Goal: Task Accomplishment & Management: Use online tool/utility

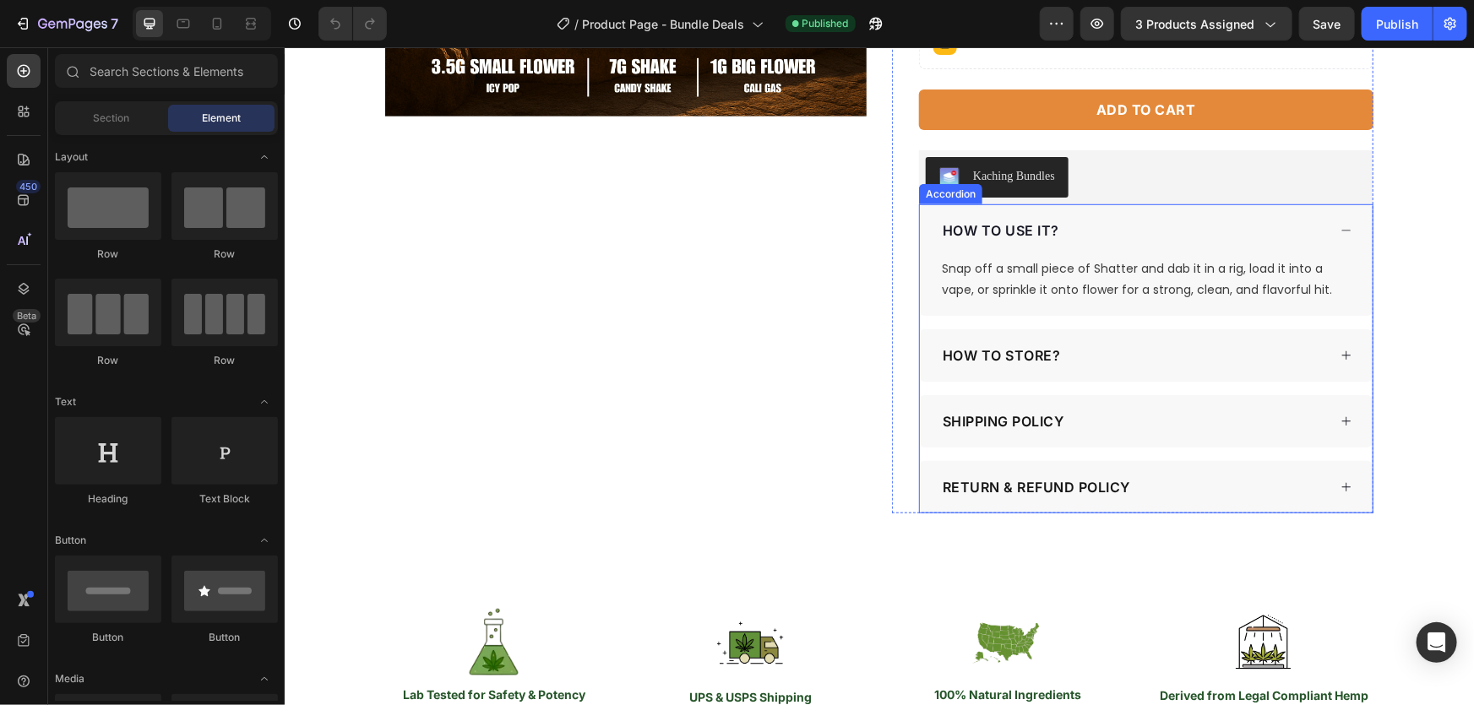
scroll to position [452, 0]
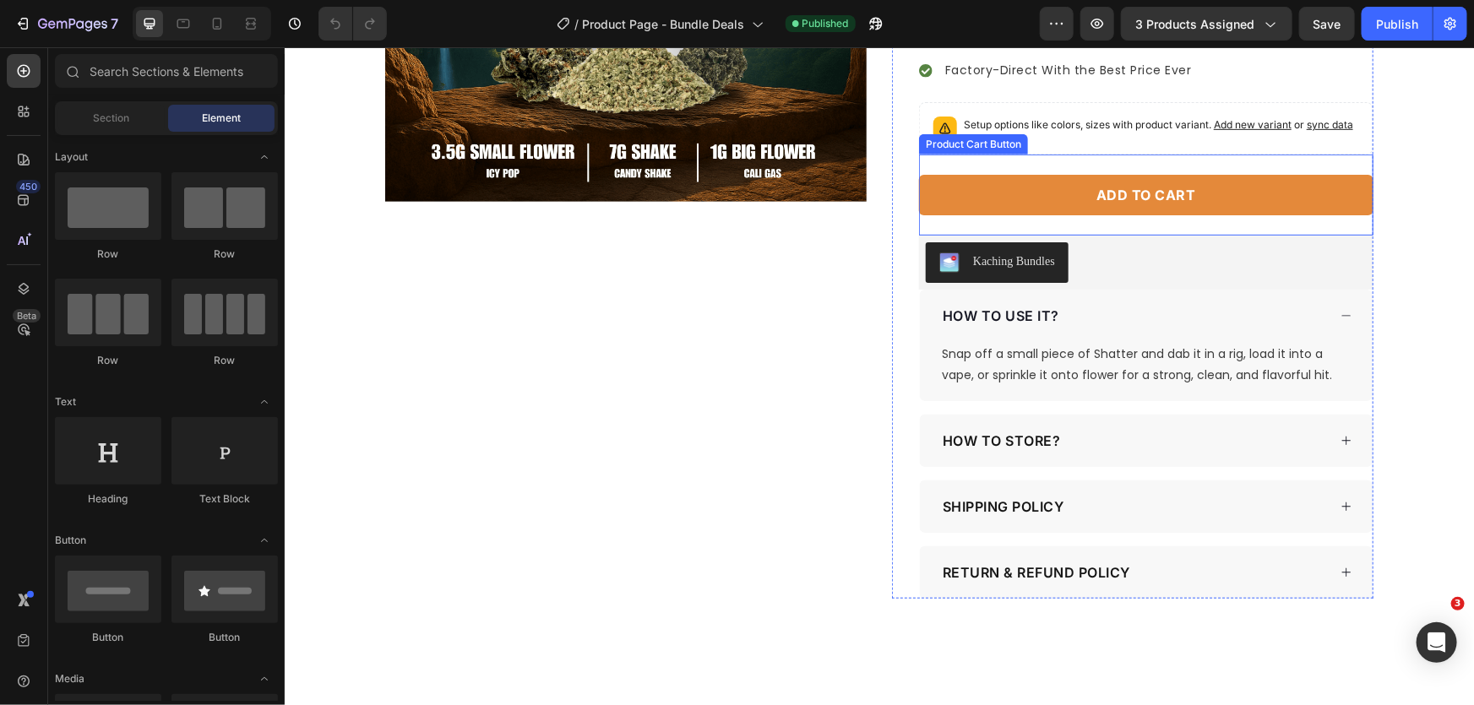
click at [1059, 215] on button "Add to cart" at bounding box center [1145, 194] width 454 height 41
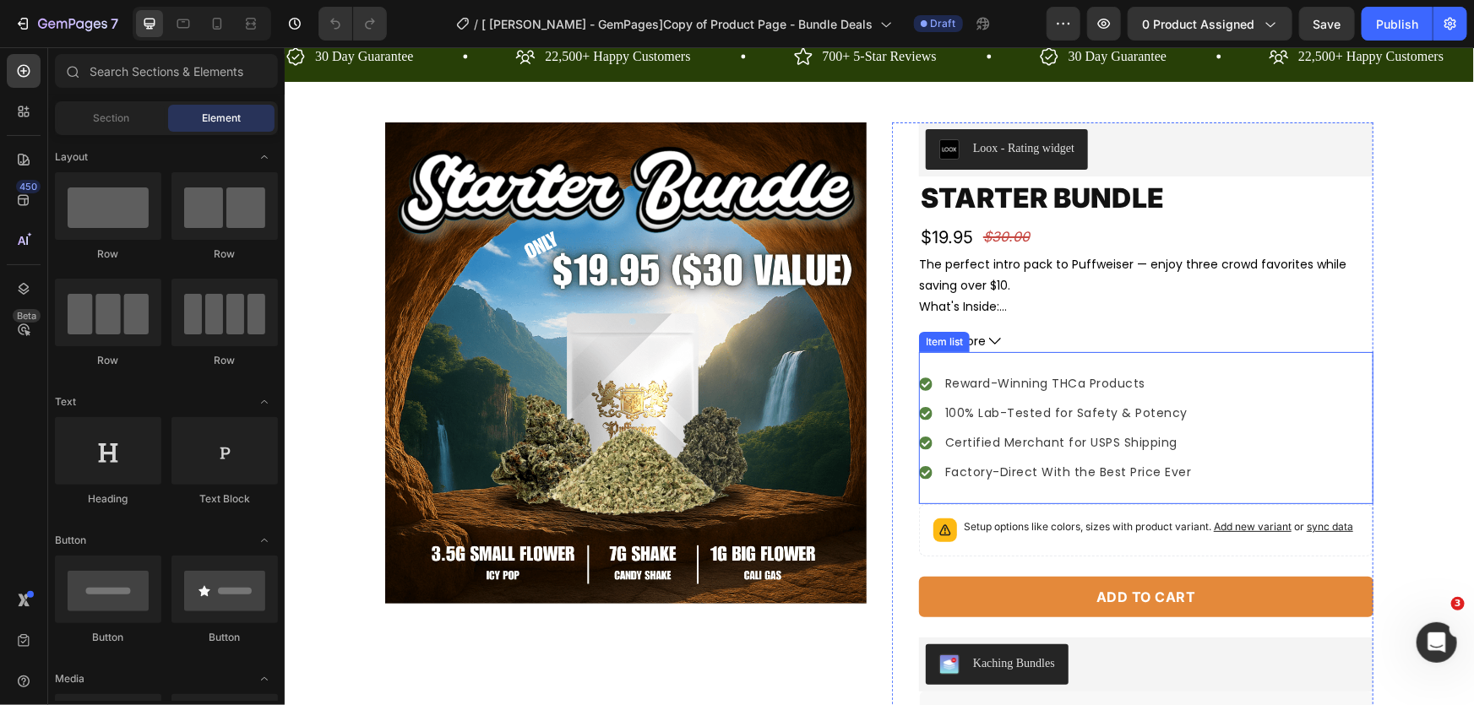
scroll to position [76, 0]
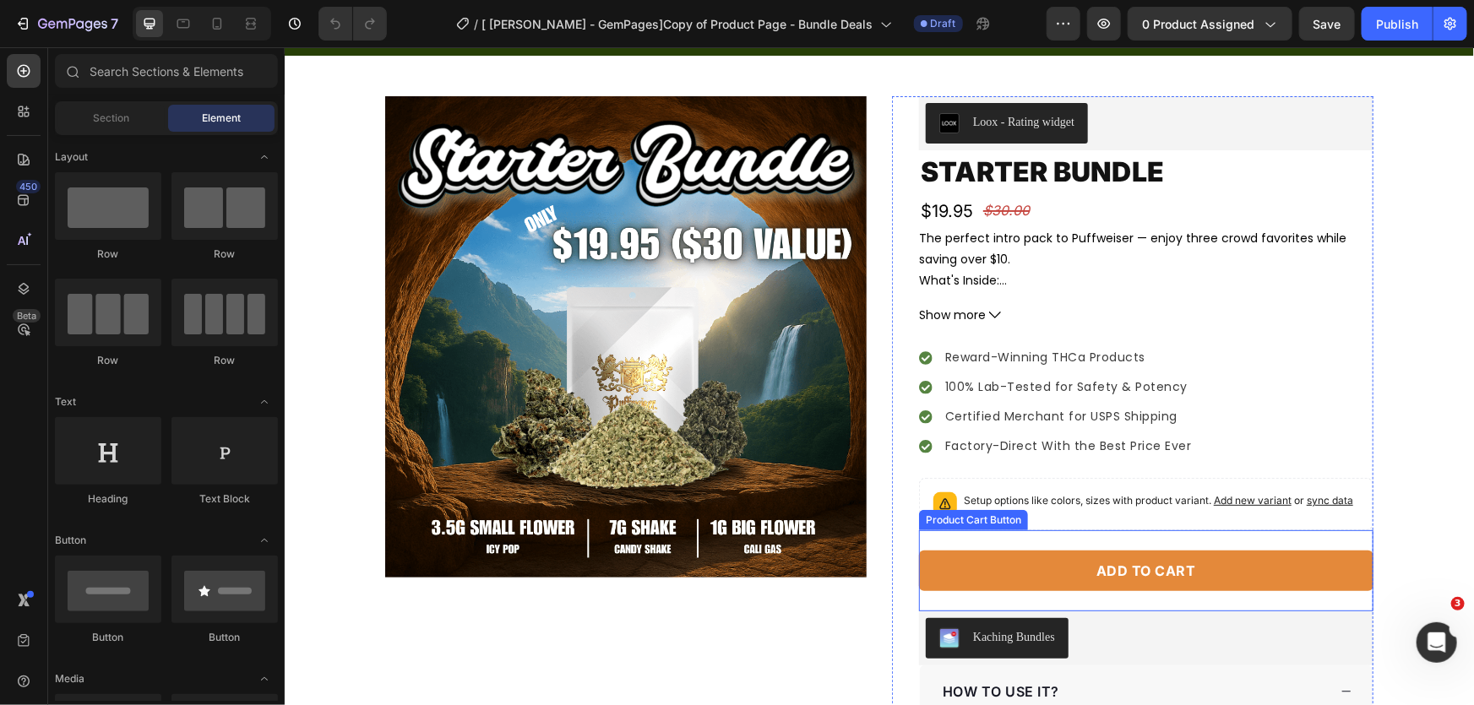
drag, startPoint x: 1010, startPoint y: 578, endPoint x: 763, endPoint y: 553, distance: 248.7
click at [1010, 578] on button "Add to cart" at bounding box center [1145, 570] width 454 height 41
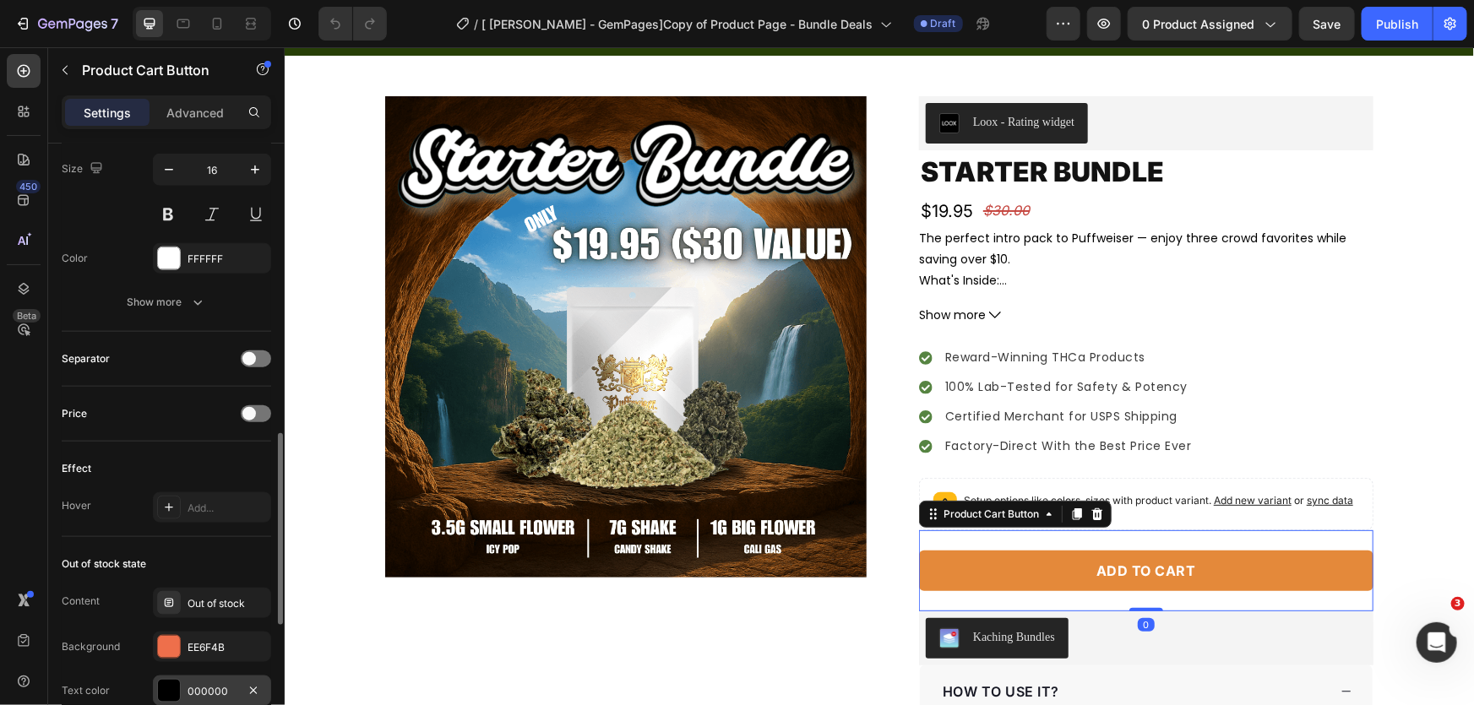
scroll to position [1151, 0]
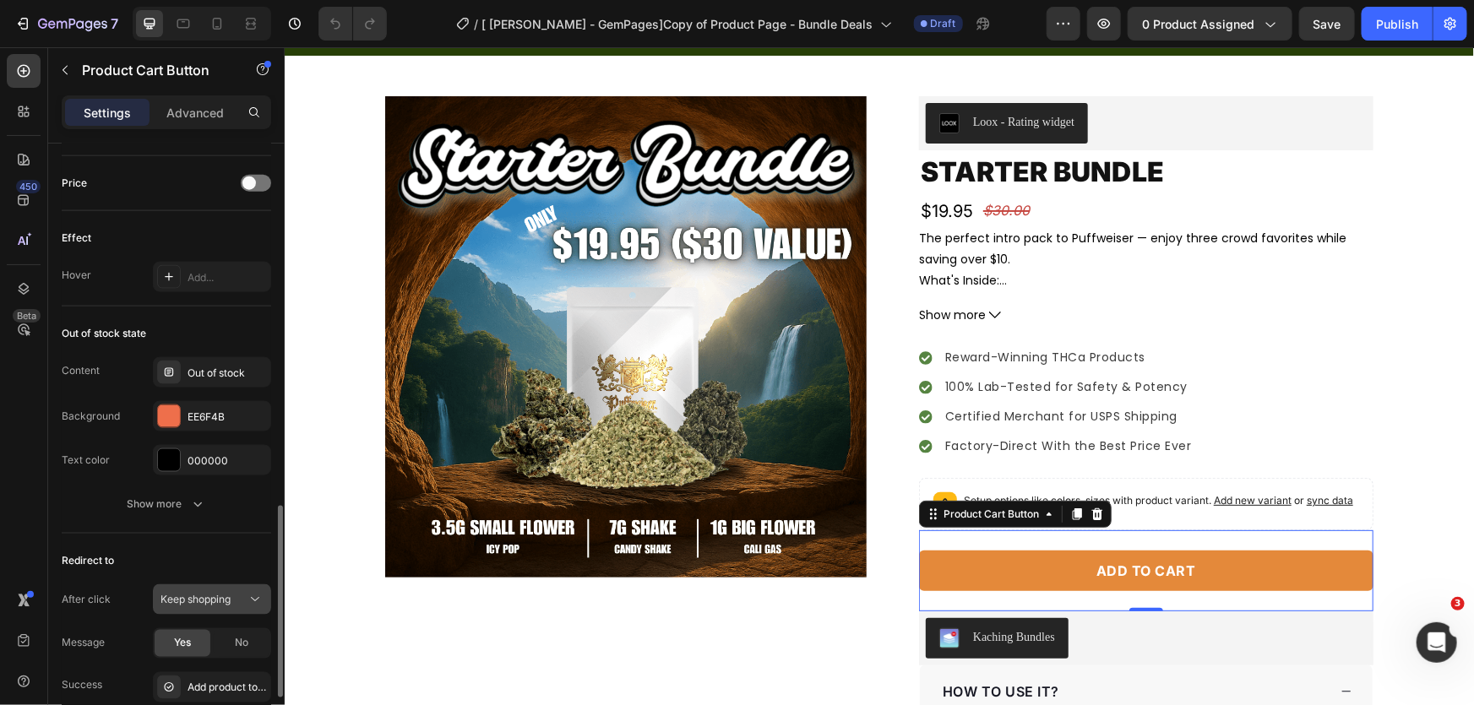
click at [181, 593] on span "Keep shopping" at bounding box center [195, 599] width 70 height 13
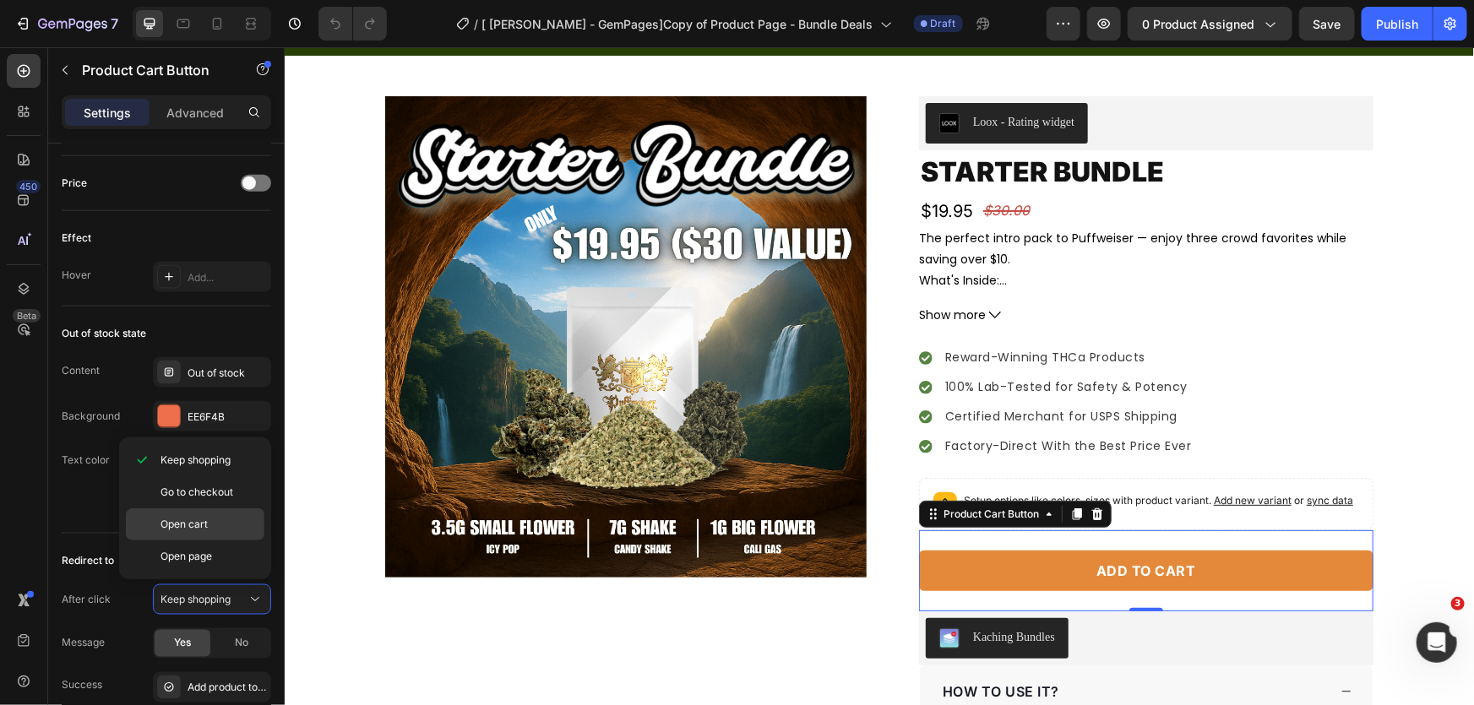
click at [203, 526] on span "Open cart" at bounding box center [183, 524] width 47 height 15
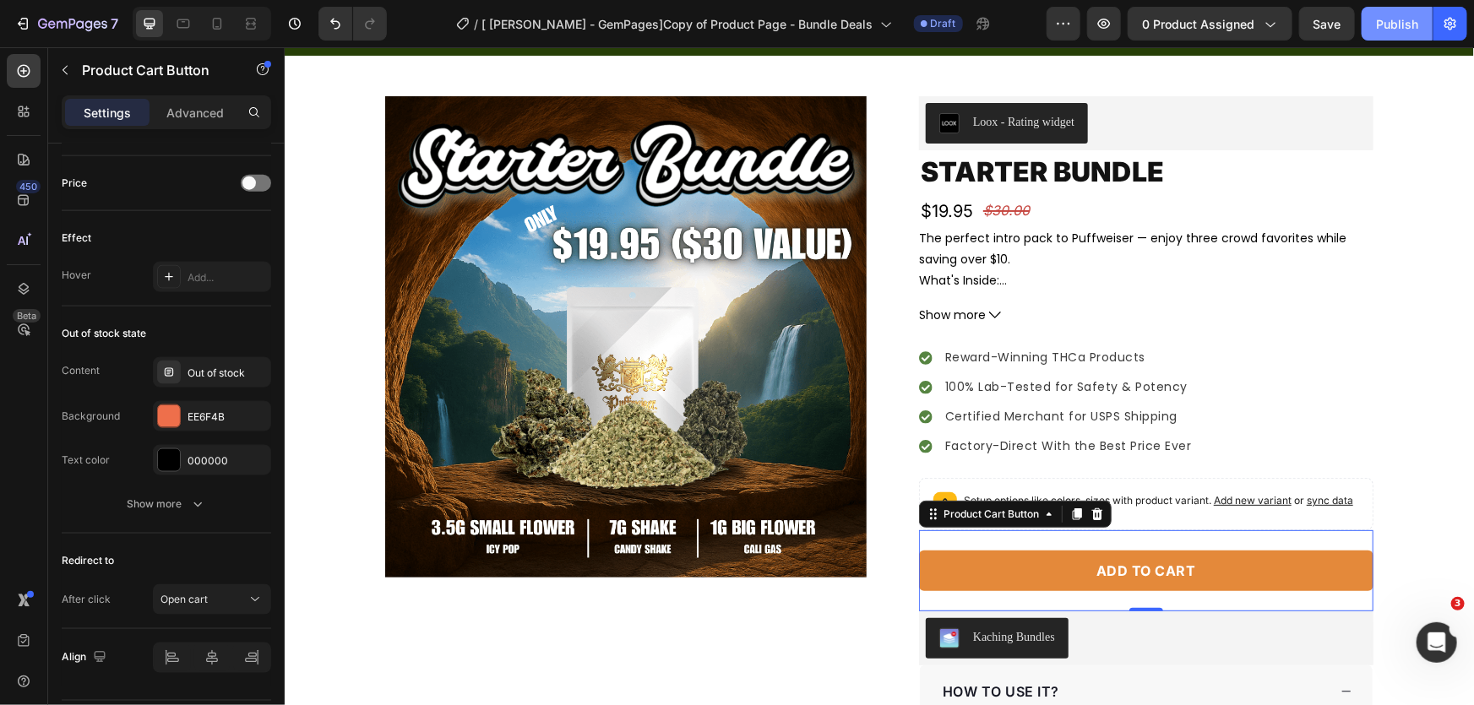
click at [1384, 24] on div "Publish" at bounding box center [1397, 24] width 42 height 18
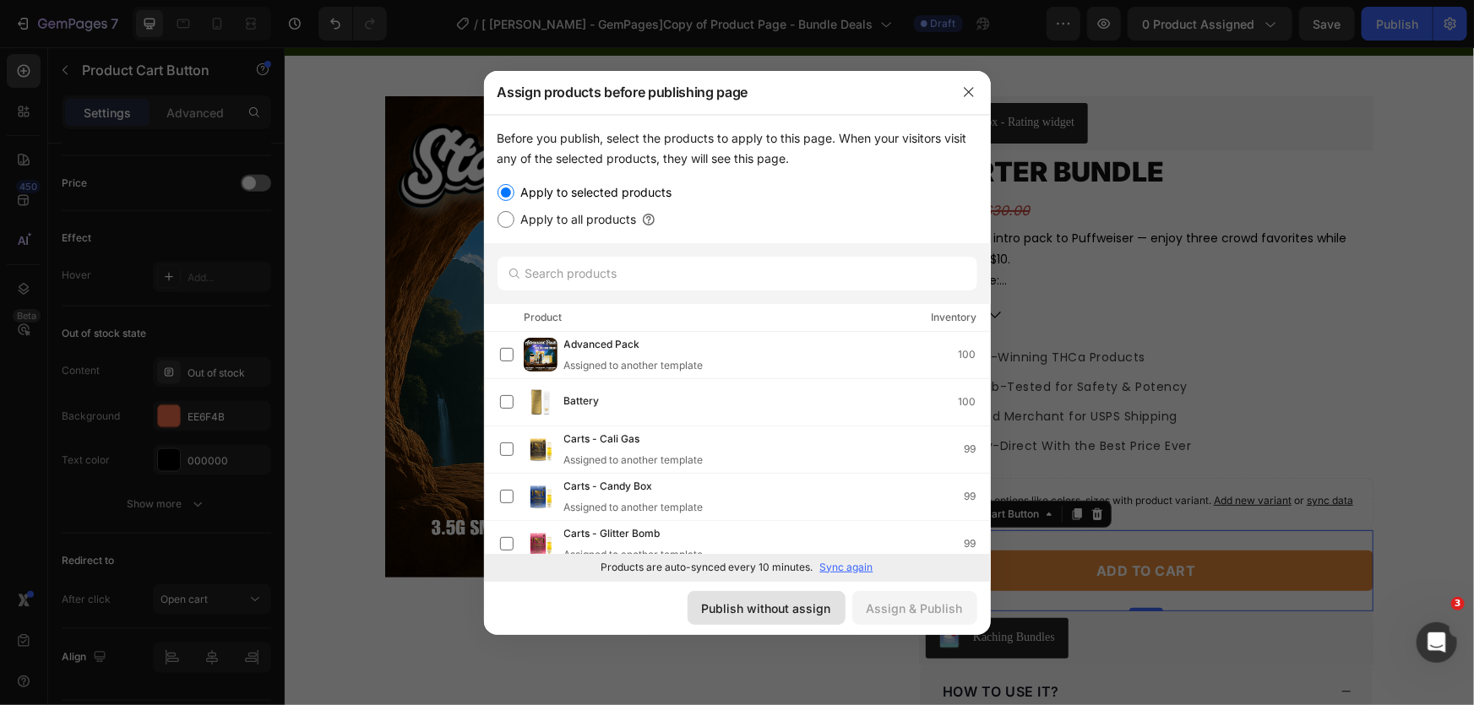
click at [791, 611] on div "Publish without assign" at bounding box center [766, 609] width 129 height 18
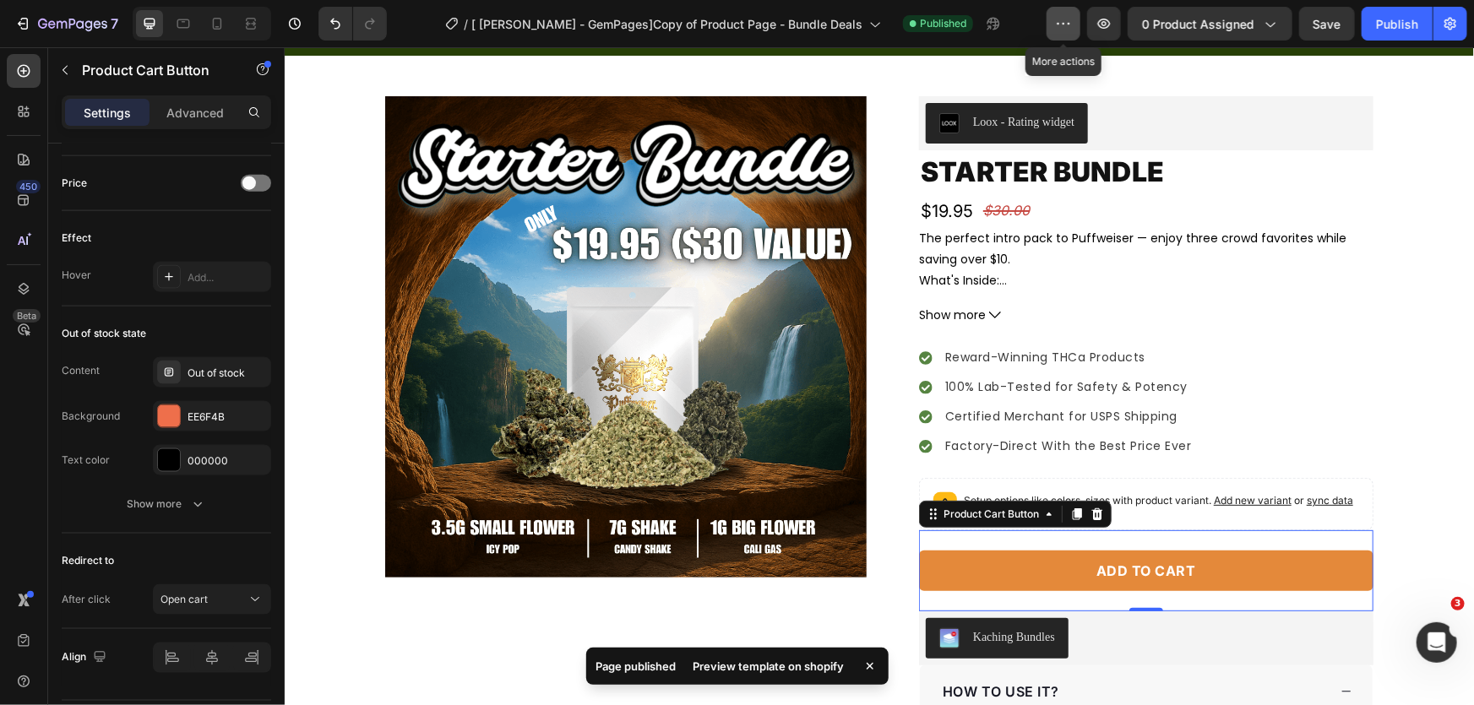
click at [1074, 24] on button "button" at bounding box center [1063, 24] width 34 height 34
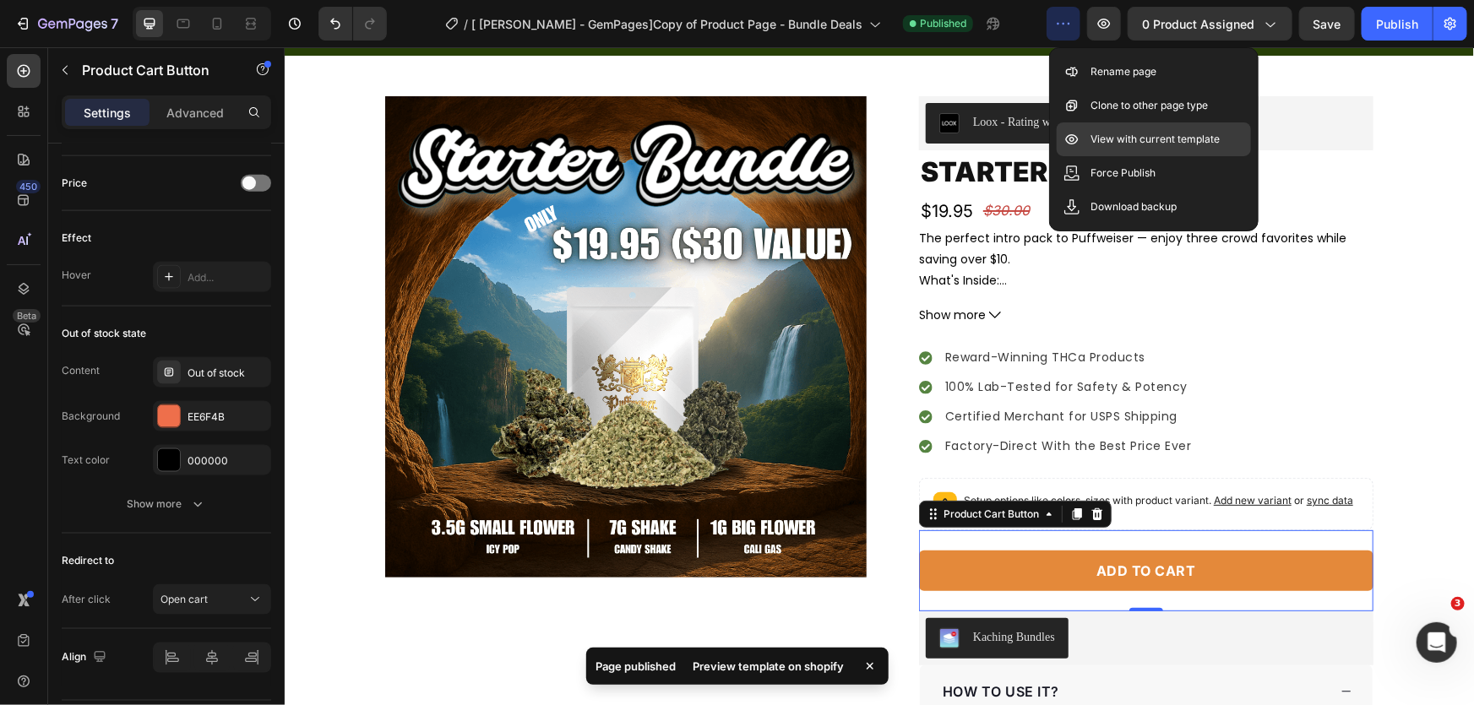
click at [1144, 144] on p "View with current template" at bounding box center [1154, 139] width 129 height 17
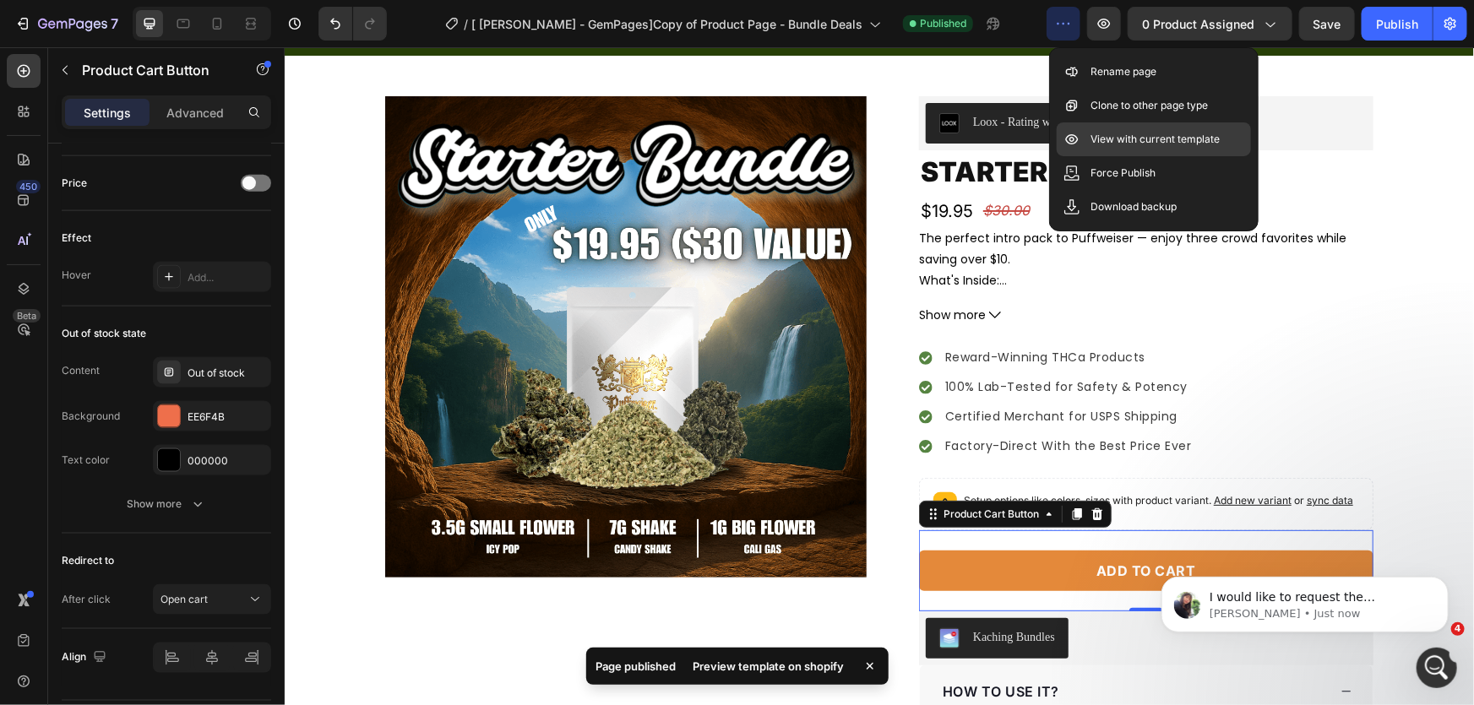
scroll to position [0, 0]
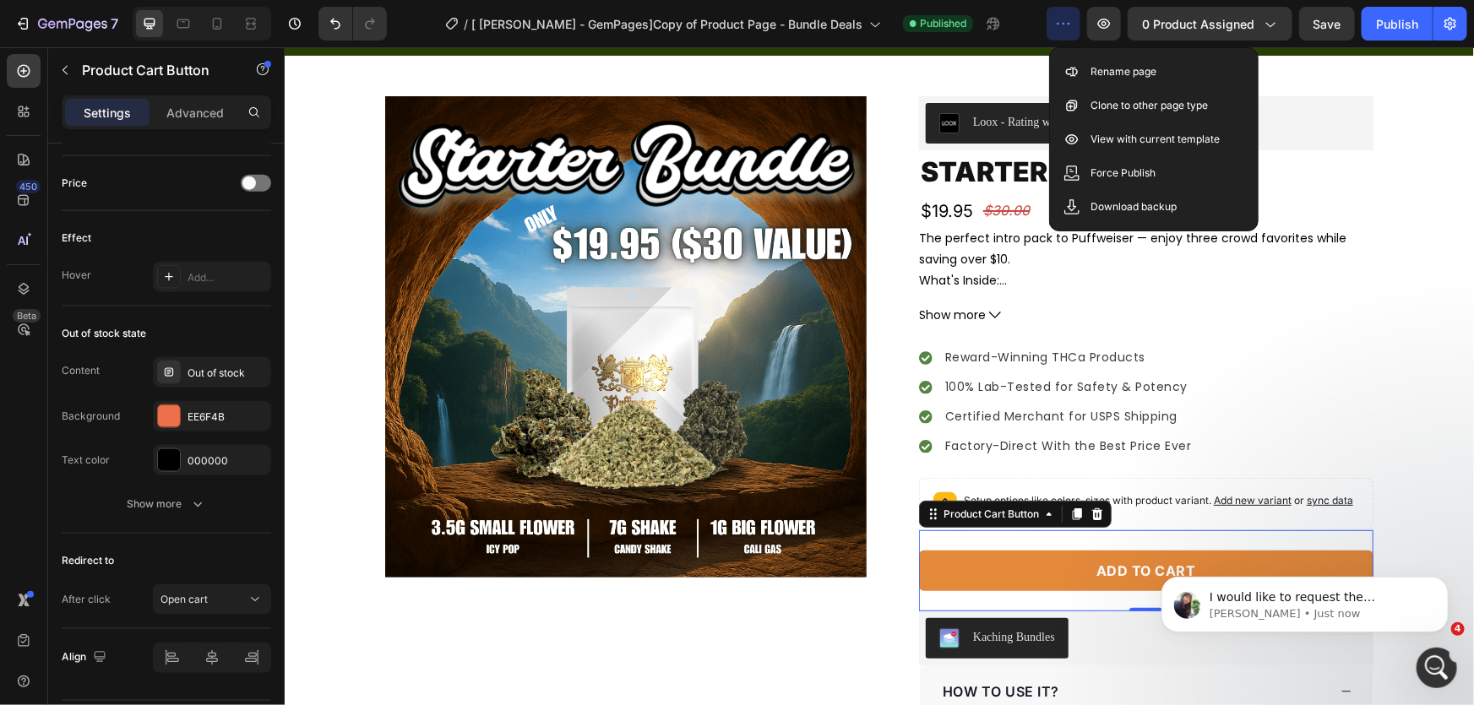
click at [1051, 573] on button "Add to cart" at bounding box center [1145, 570] width 454 height 41
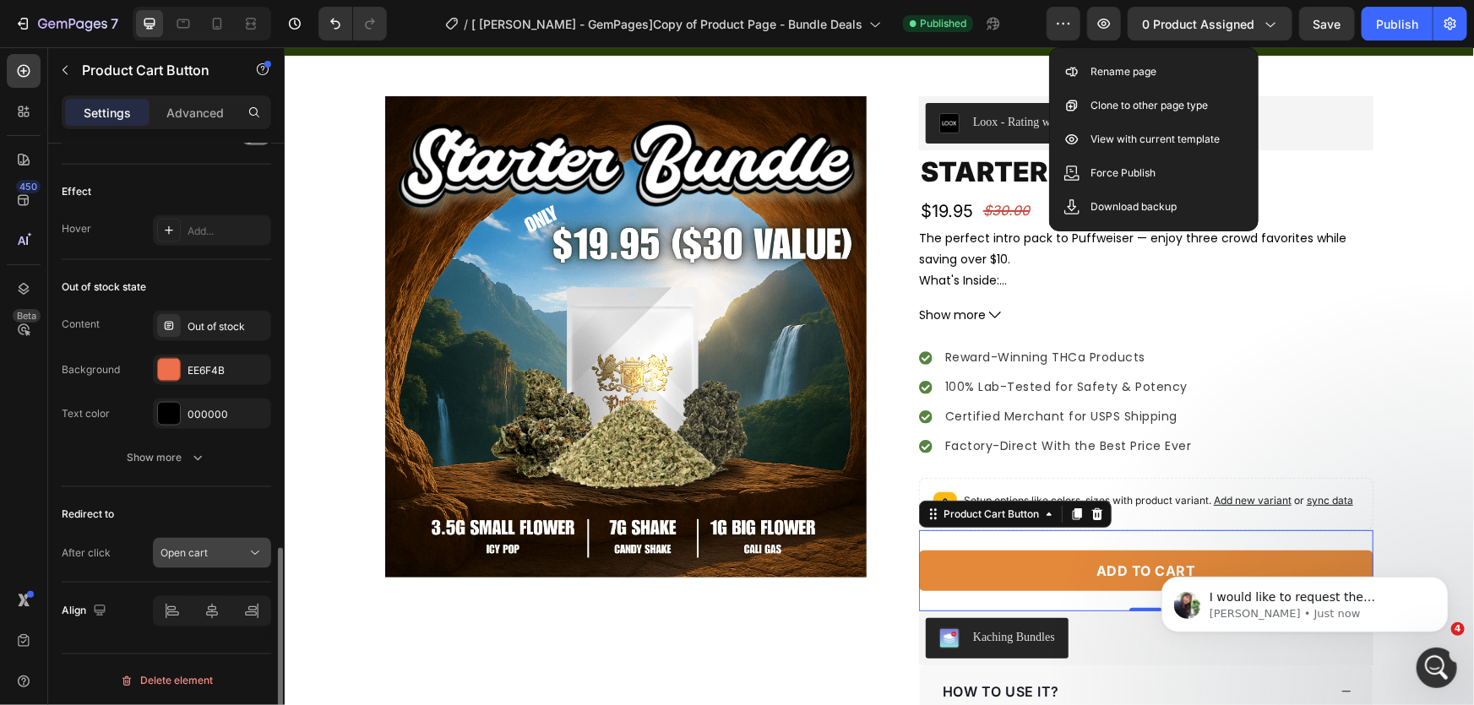
click at [210, 547] on div "Open cart" at bounding box center [203, 553] width 86 height 15
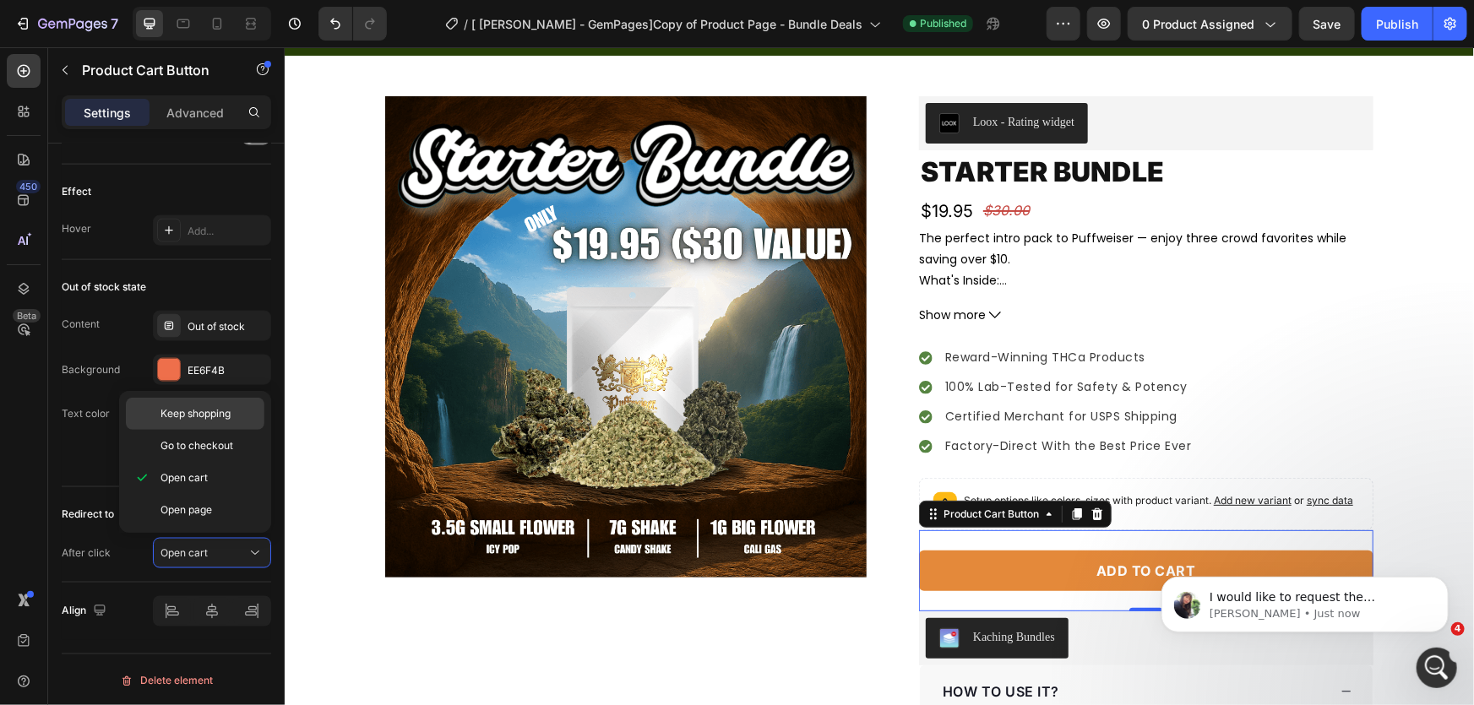
click at [220, 410] on span "Keep shopping" at bounding box center [195, 413] width 70 height 15
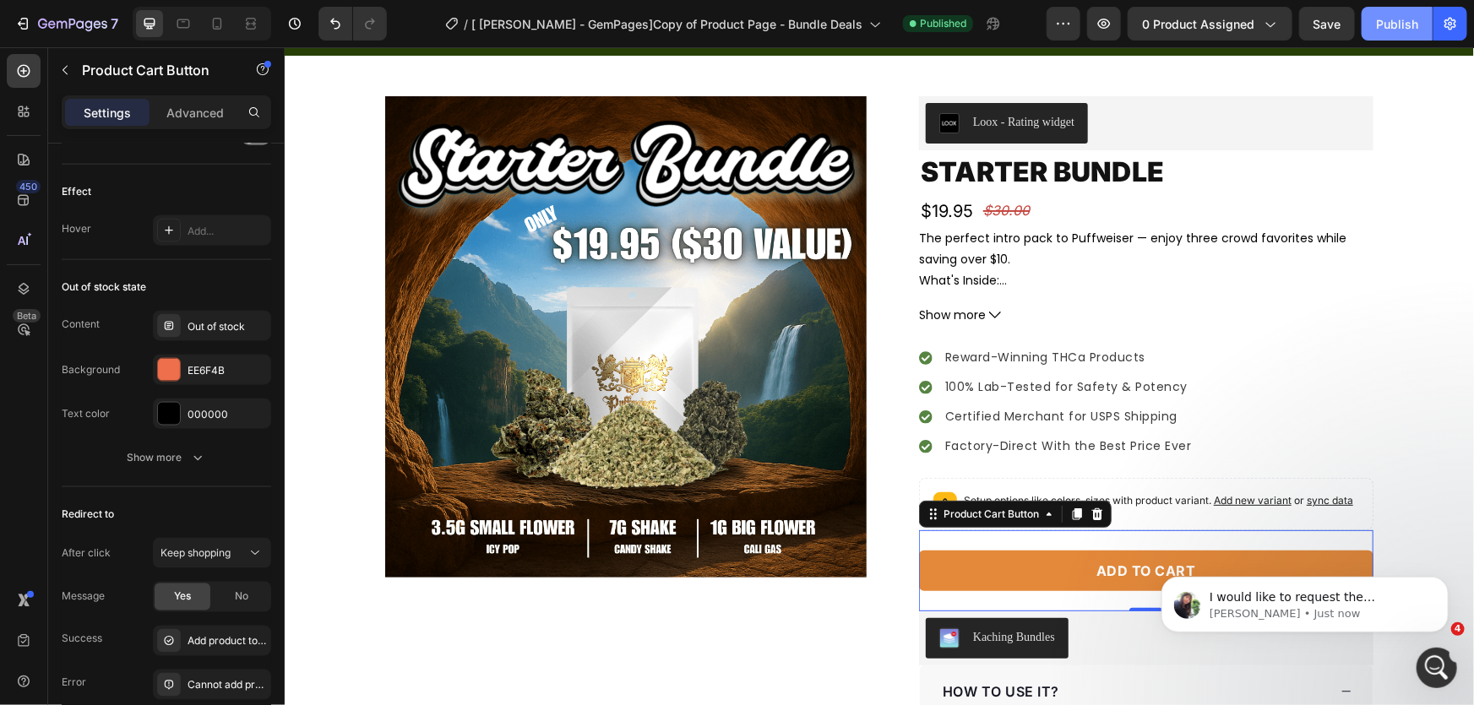
click at [1386, 21] on div "Publish" at bounding box center [1397, 24] width 42 height 18
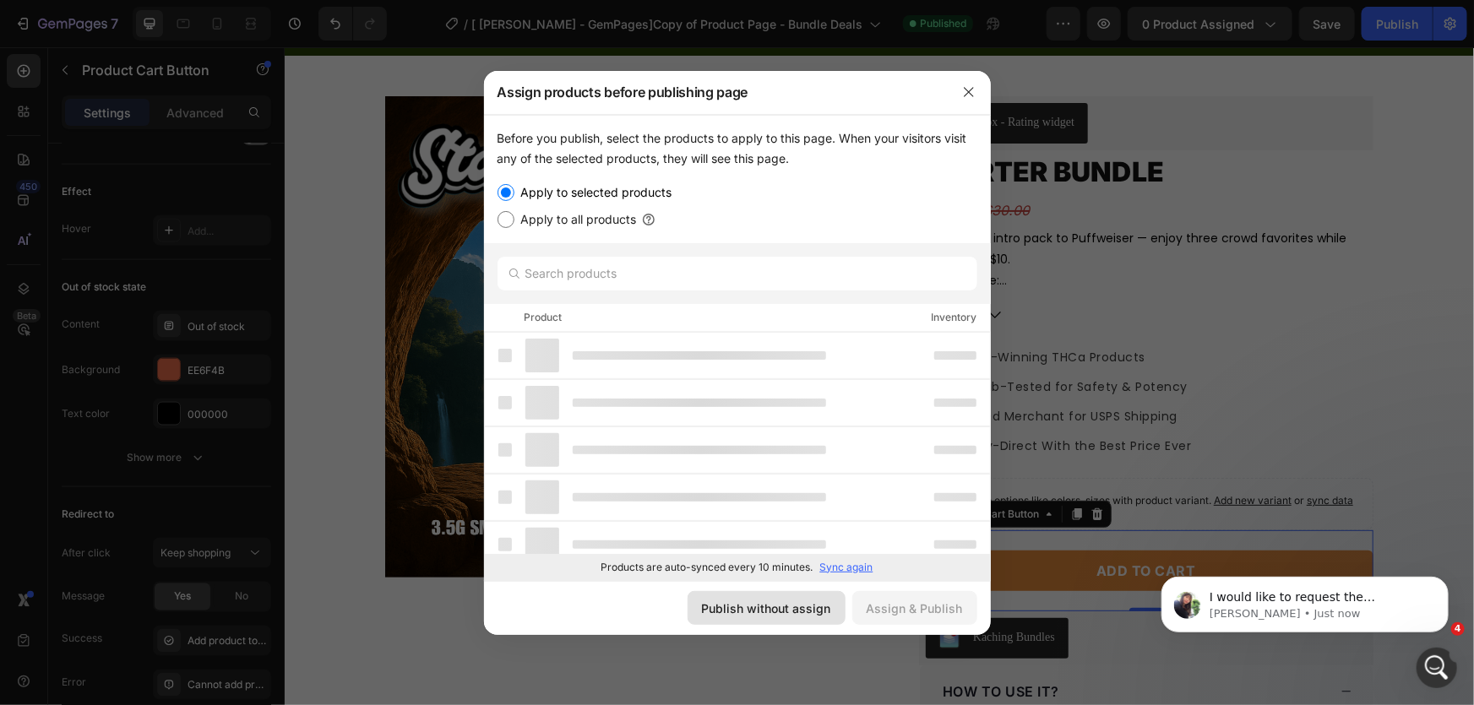
click at [785, 612] on div "Publish without assign" at bounding box center [766, 609] width 129 height 18
